Goal: Book appointment/travel/reservation

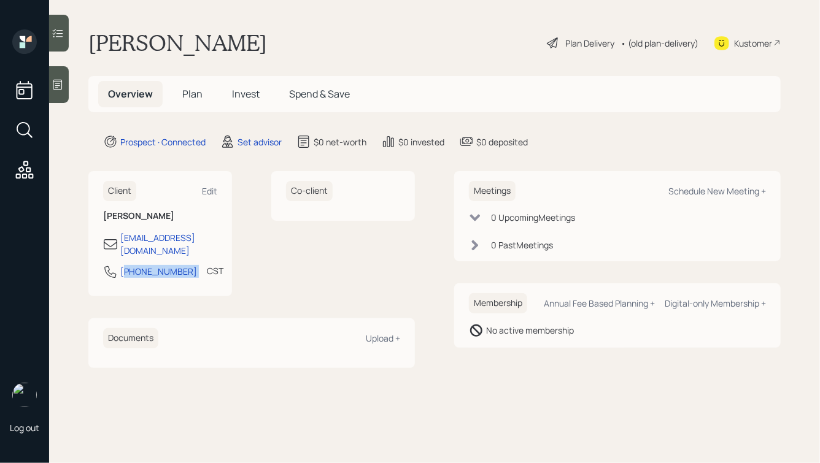
drag, startPoint x: 179, startPoint y: 260, endPoint x: 101, endPoint y: 259, distance: 78.0
click at [103, 260] on div "Client Edit [PERSON_NAME] [EMAIL_ADDRESS][DOMAIN_NAME] [PHONE_NUMBER] CST Curre…" at bounding box center [160, 233] width 144 height 125
copy div "[PHONE_NUMBER]"
click at [679, 193] on div "Schedule New Meeting +" at bounding box center [717, 191] width 98 height 12
select select "round-[PERSON_NAME]"
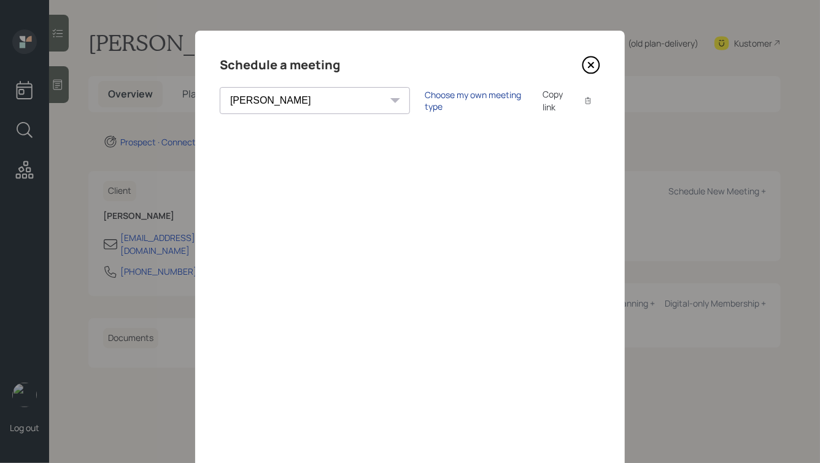
click at [425, 98] on div "Choose my own meeting type" at bounding box center [476, 100] width 103 height 23
